Goal: Navigation & Orientation: Find specific page/section

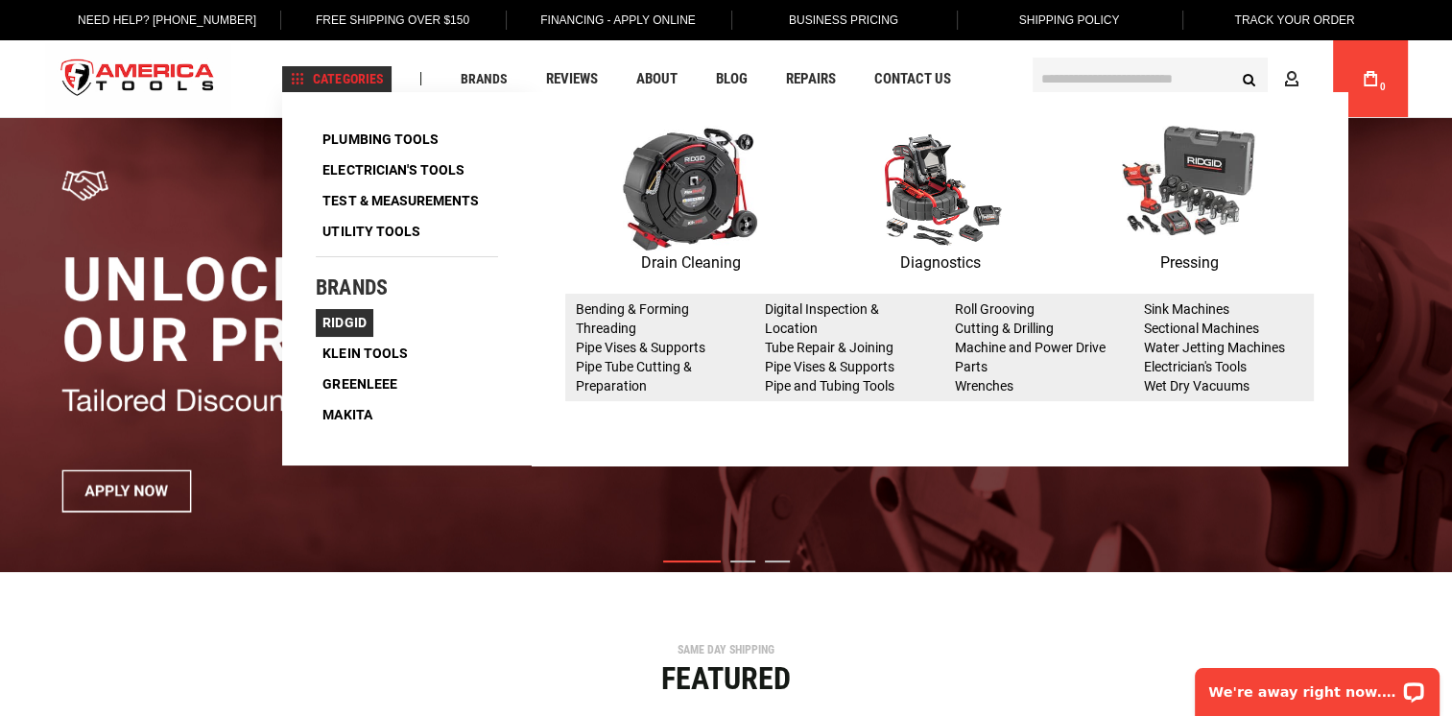
click at [354, 320] on span "Ridgid" at bounding box center [343, 322] width 43 height 13
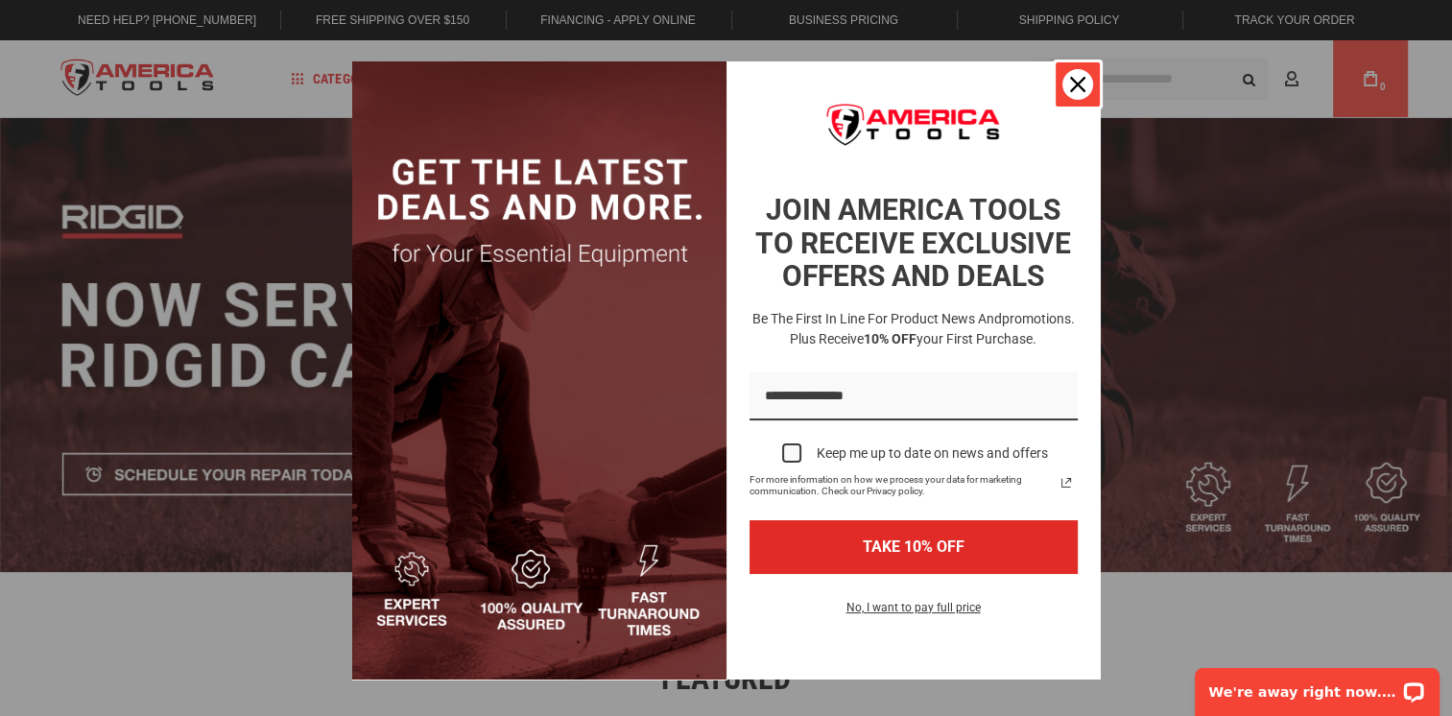
click at [1070, 82] on icon "close icon" at bounding box center [1077, 84] width 15 height 15
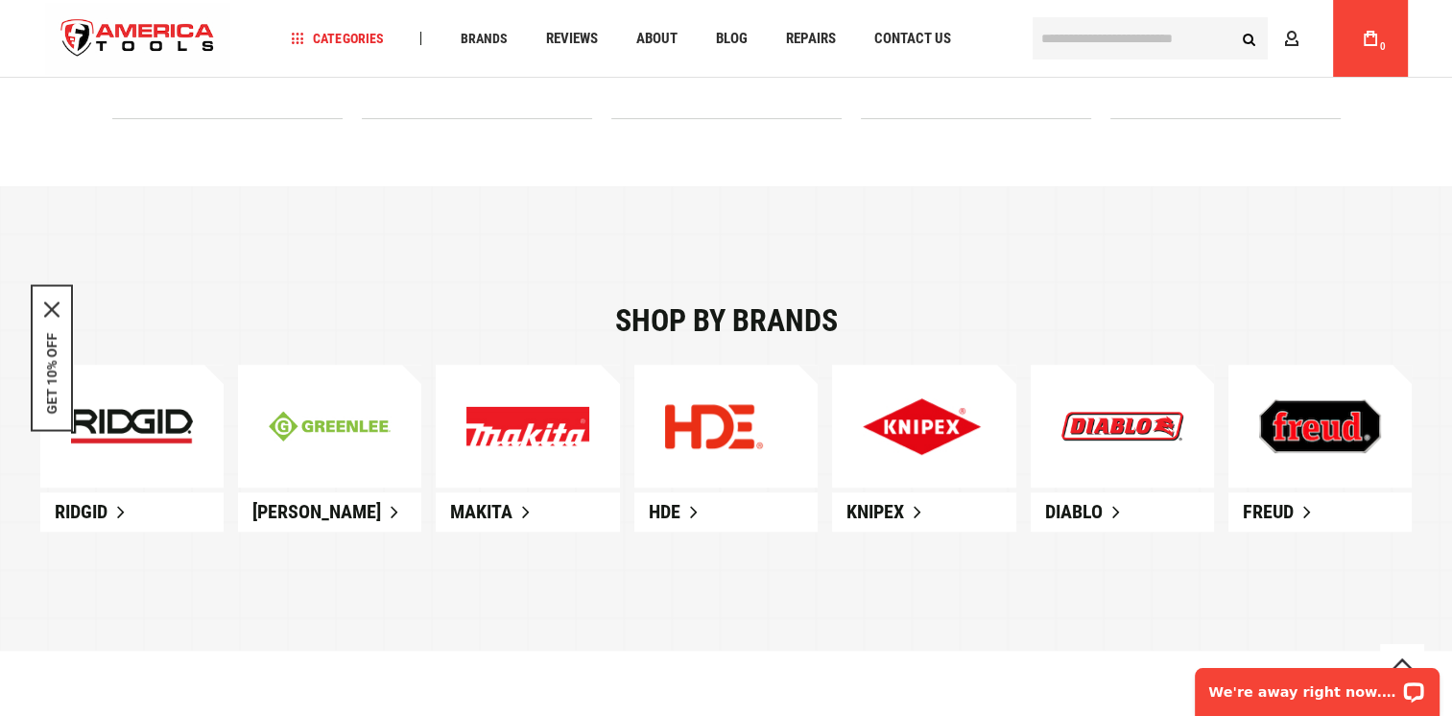
scroll to position [1055, 0]
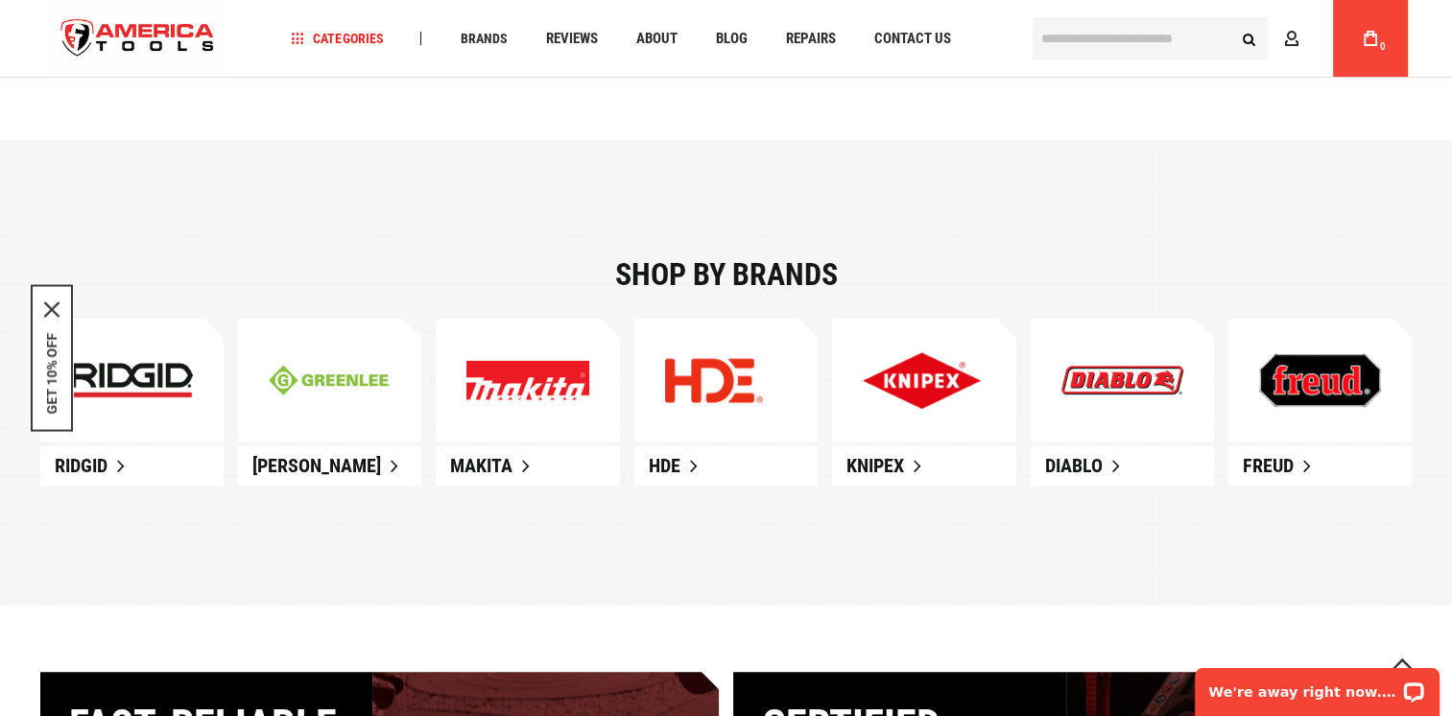
click at [165, 370] on img at bounding box center [132, 380] width 122 height 35
click at [77, 462] on span "Ridgid" at bounding box center [81, 465] width 53 height 23
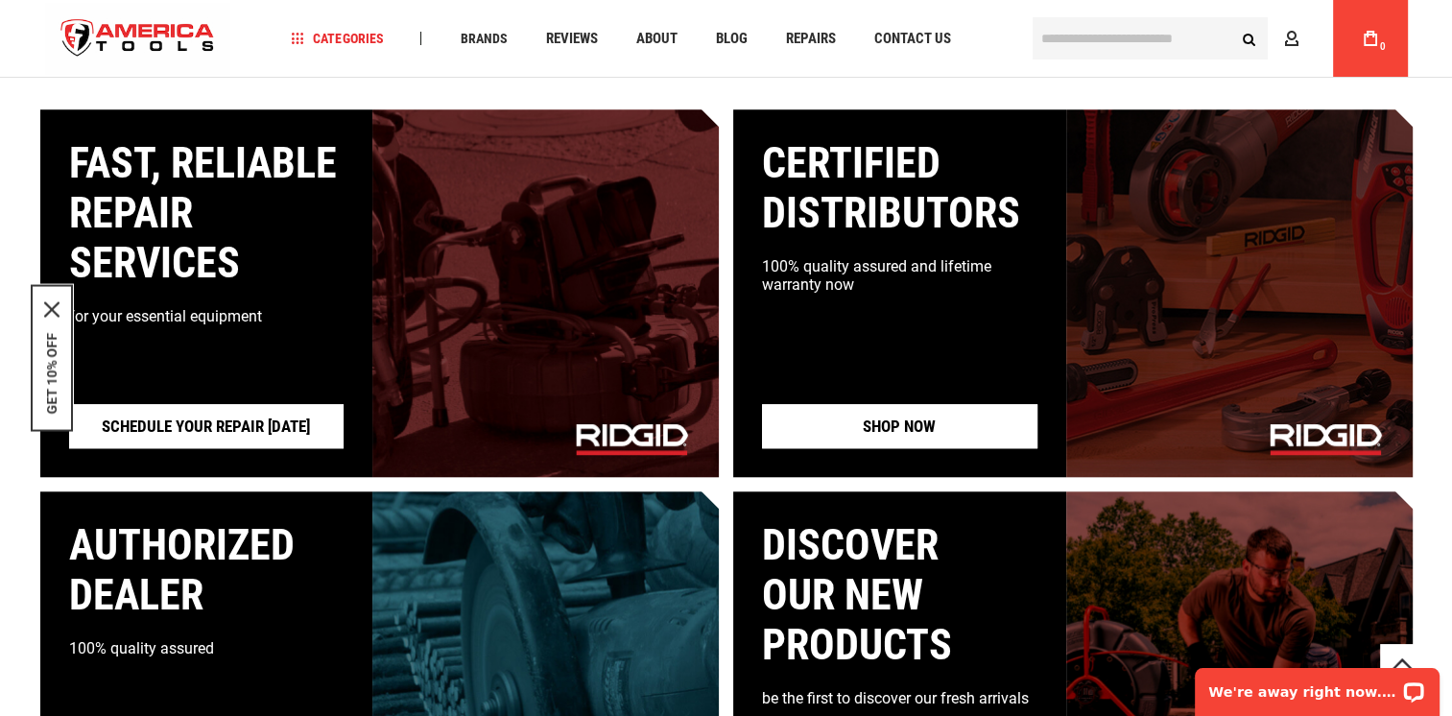
scroll to position [1535, 0]
